Goal: Task Accomplishment & Management: Use online tool/utility

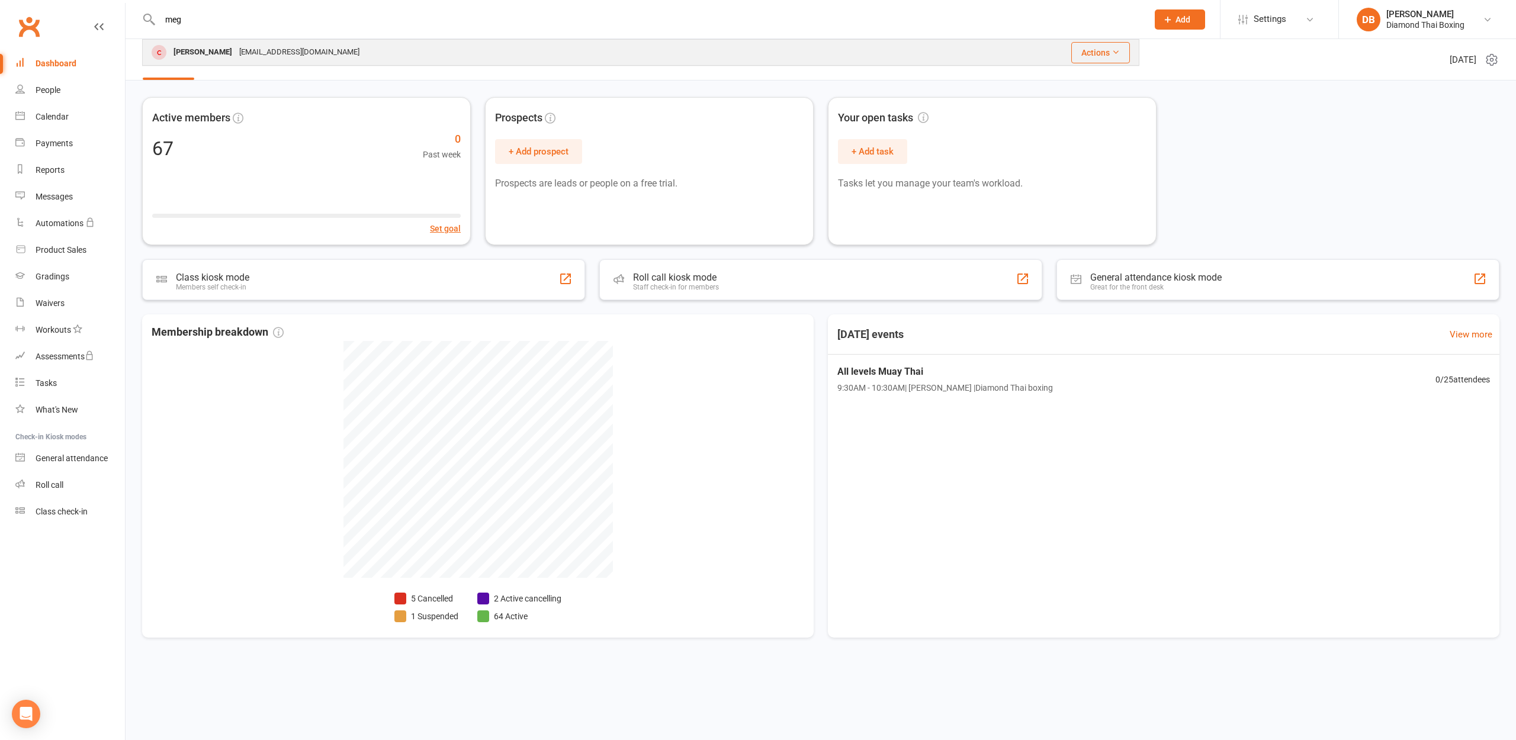
type input "meg"
click at [218, 53] on div "[PERSON_NAME]" at bounding box center [203, 52] width 66 height 17
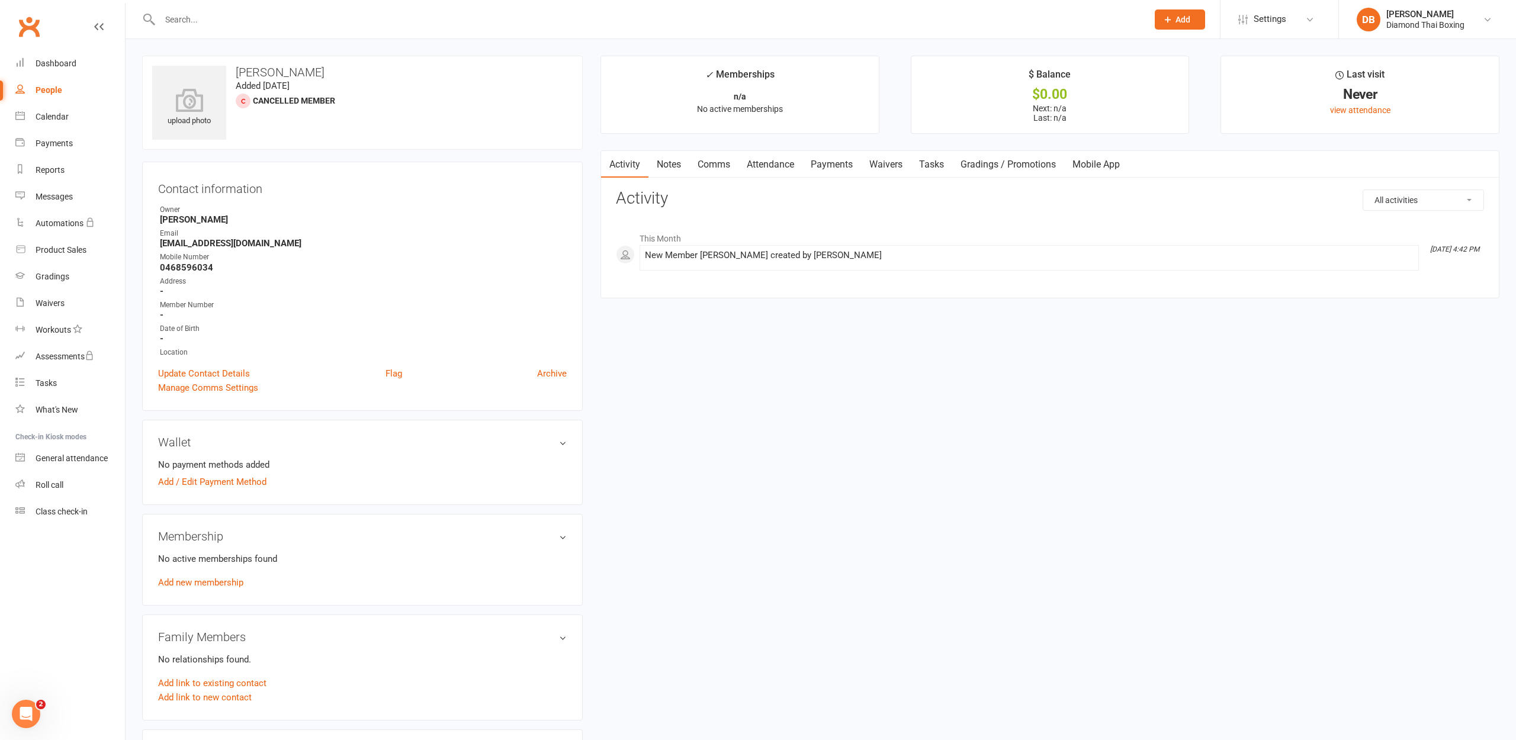
click at [841, 164] on link "Payments" at bounding box center [831, 164] width 59 height 27
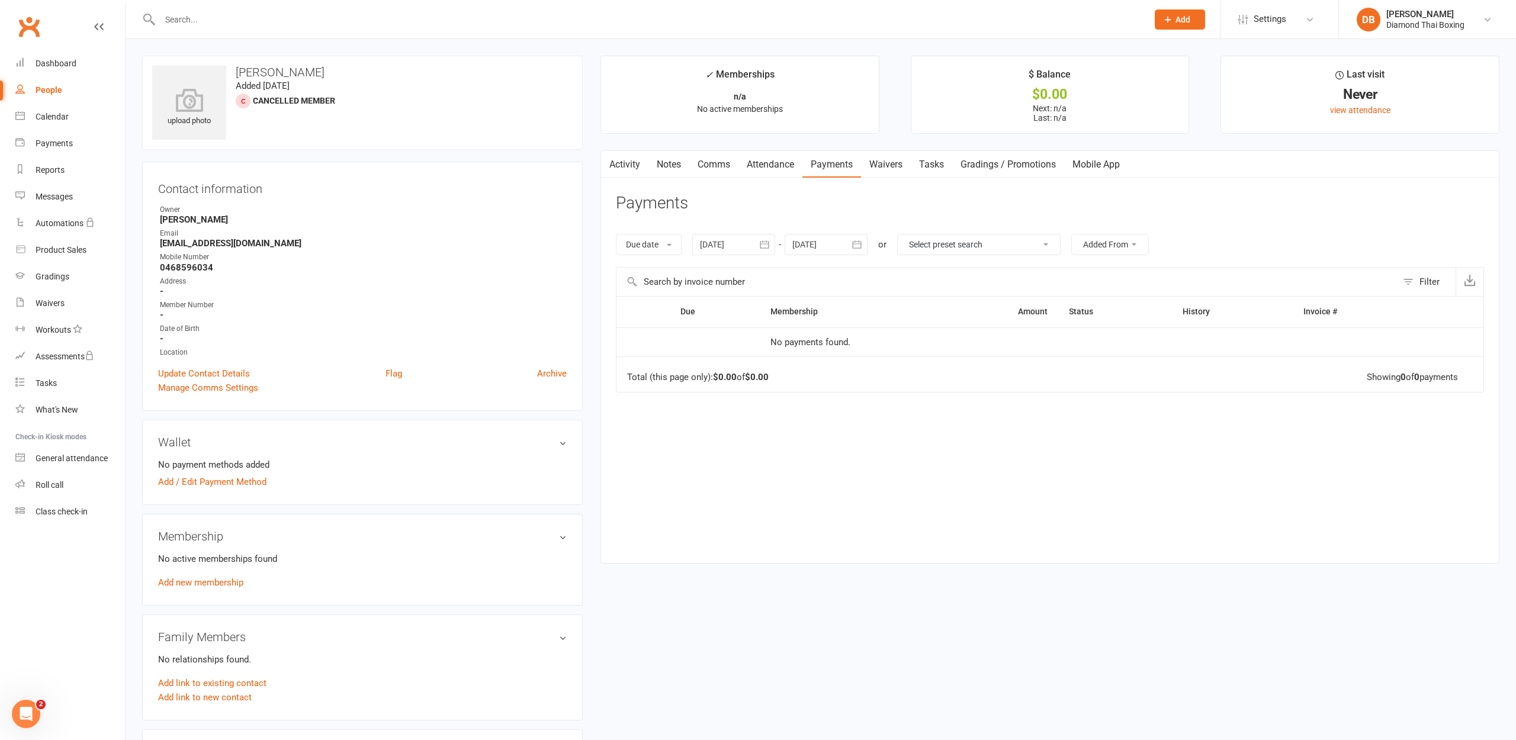
click at [1108, 162] on link "Mobile App" at bounding box center [1096, 164] width 64 height 27
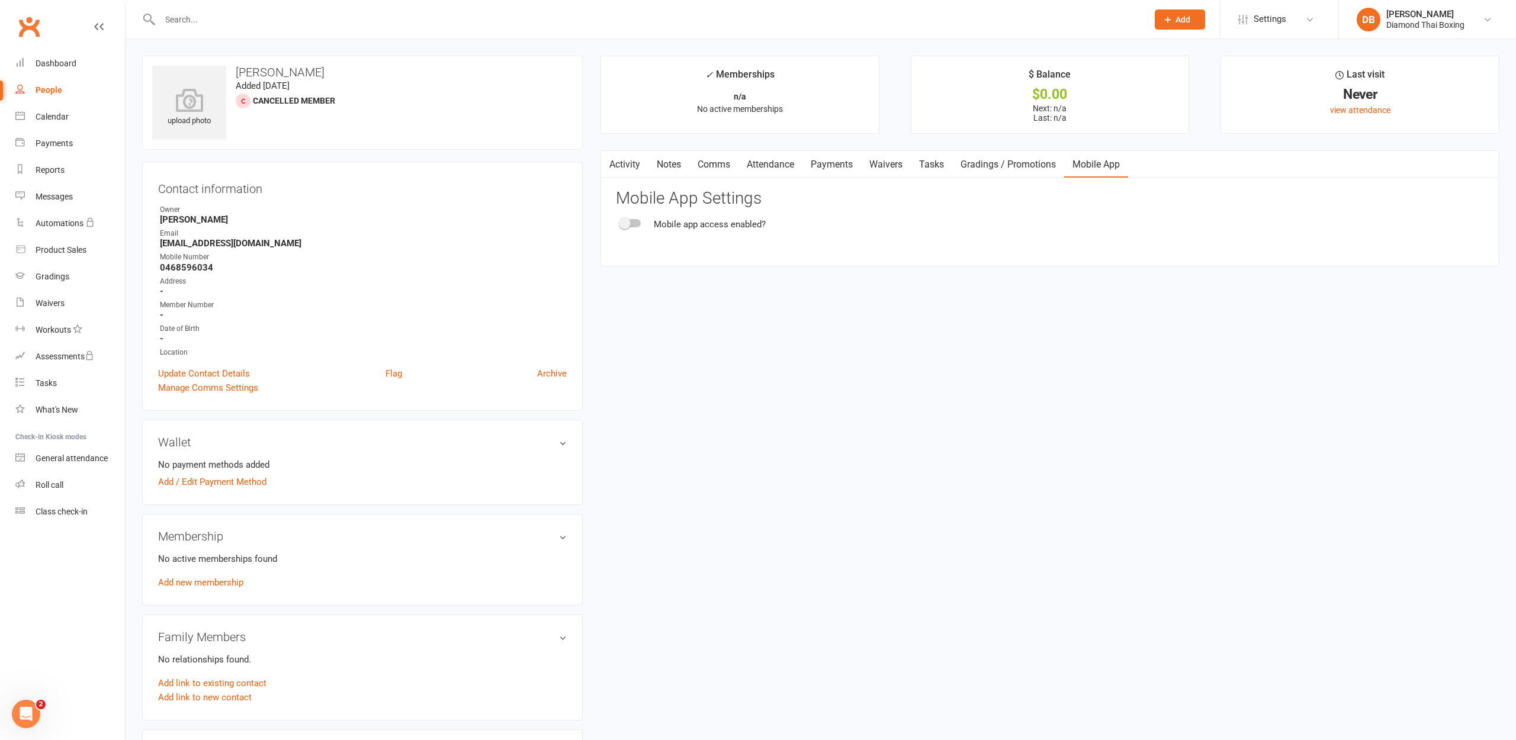
click at [617, 163] on link "Activity" at bounding box center [624, 164] width 47 height 27
drag, startPoint x: 1095, startPoint y: 162, endPoint x: 1083, endPoint y: 165, distance: 12.2
click at [1095, 162] on link "Mobile App" at bounding box center [1096, 164] width 64 height 27
click at [633, 222] on div at bounding box center [630, 223] width 20 height 8
click at [620, 221] on input "checkbox" at bounding box center [620, 221] width 0 height 0
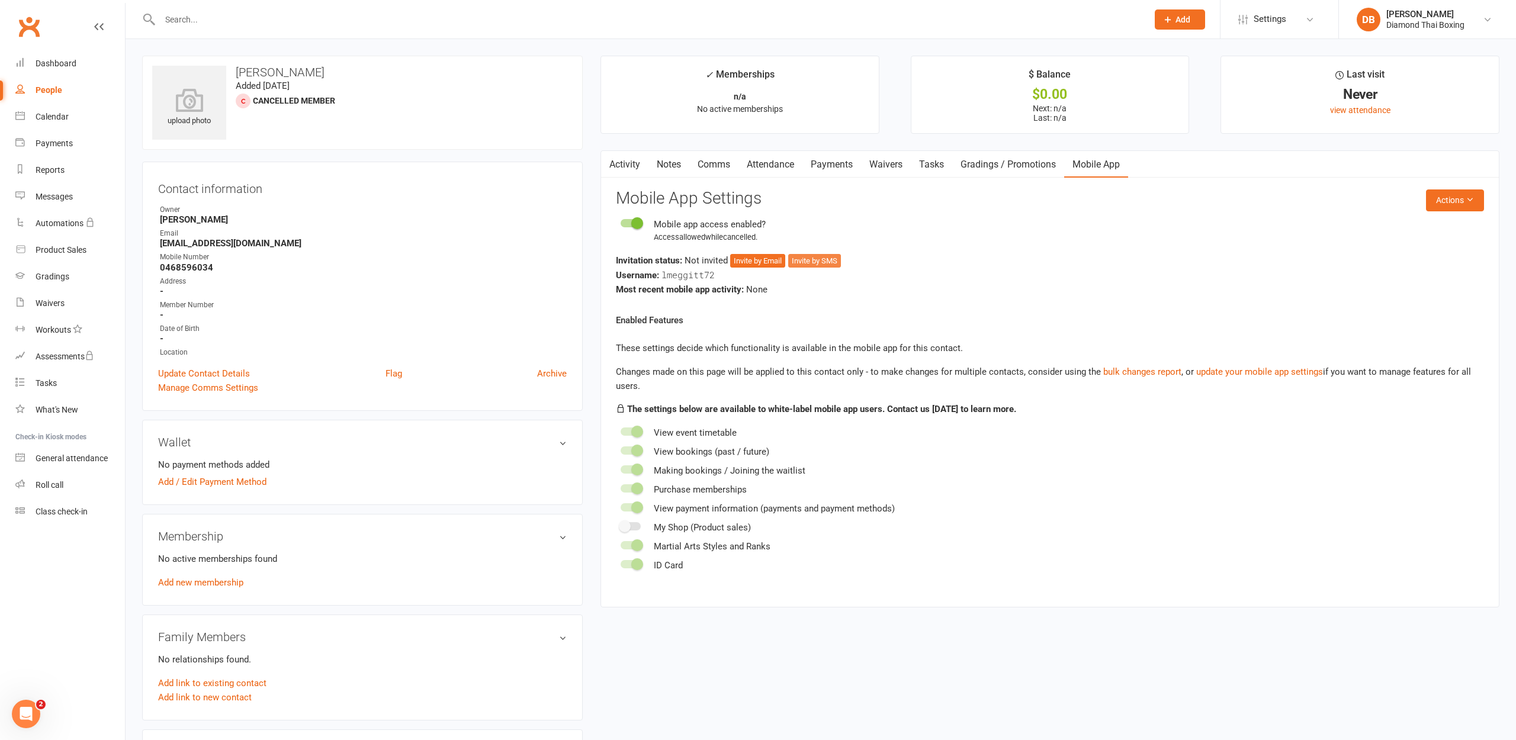
click at [817, 260] on button "Invite by SMS" at bounding box center [814, 261] width 53 height 14
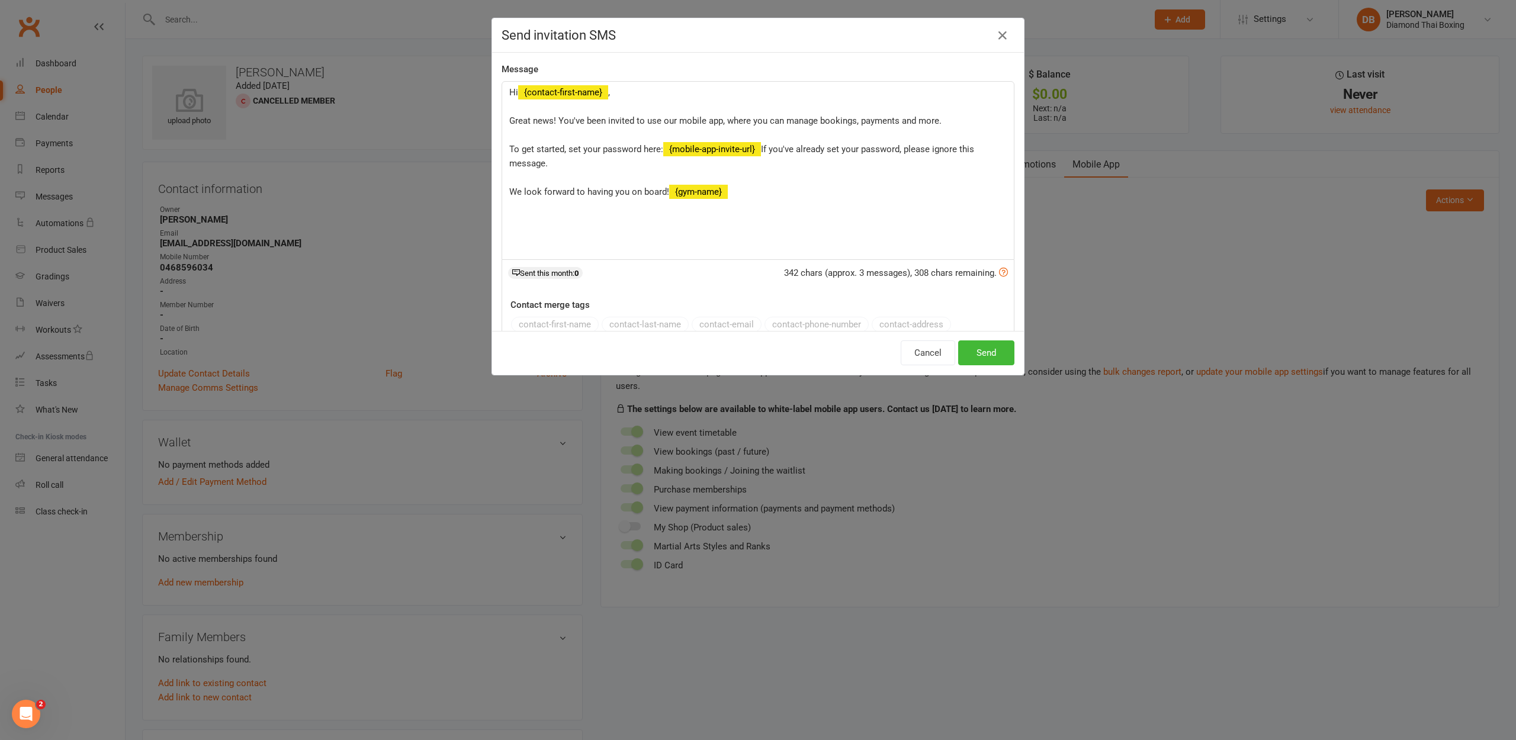
click at [990, 348] on button "Send" at bounding box center [986, 352] width 56 height 25
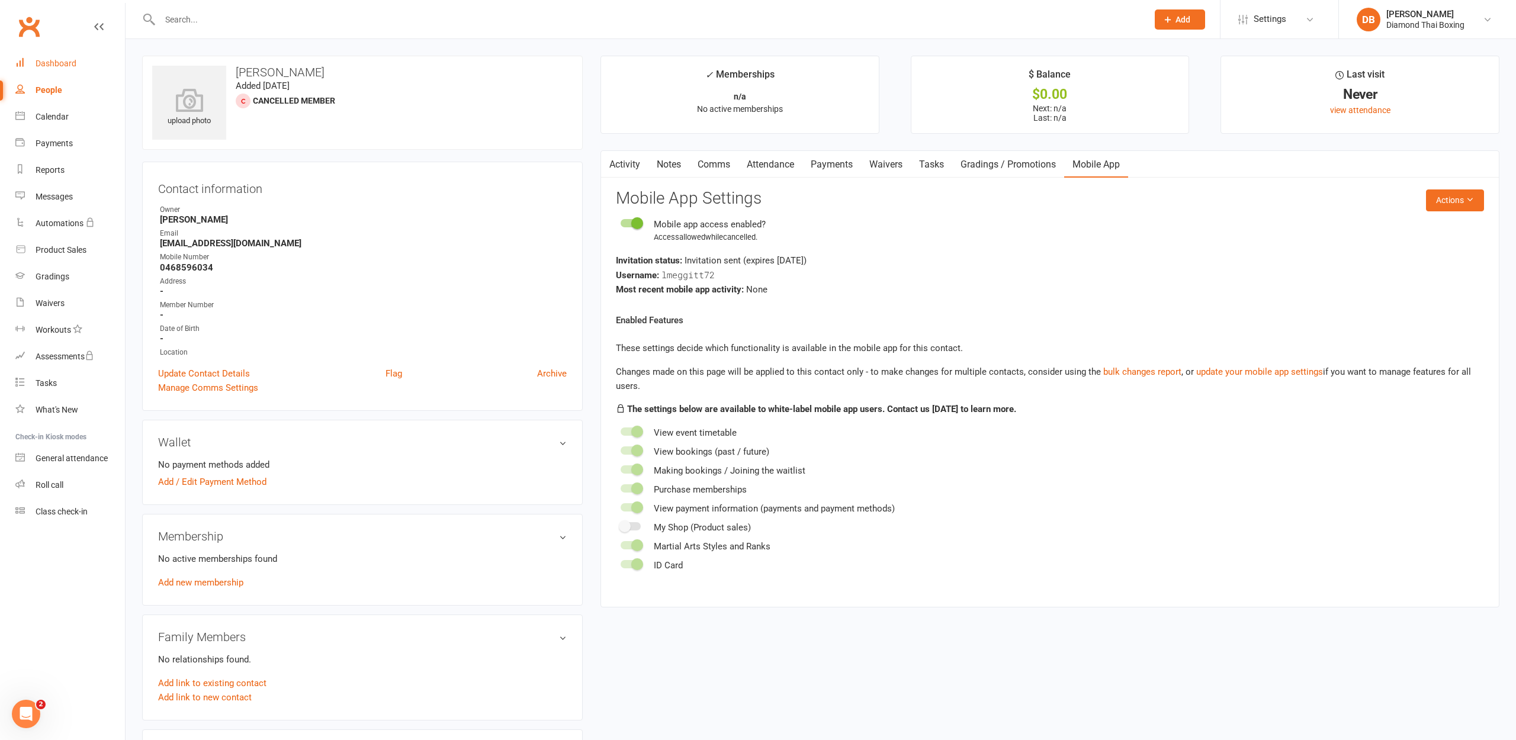
click at [62, 61] on div "Dashboard" at bounding box center [56, 63] width 41 height 9
